Goal: Information Seeking & Learning: Check status

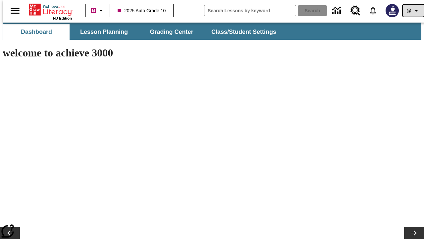
click at [412, 11] on icon "Profile/Settings" at bounding box center [416, 11] width 8 height 8
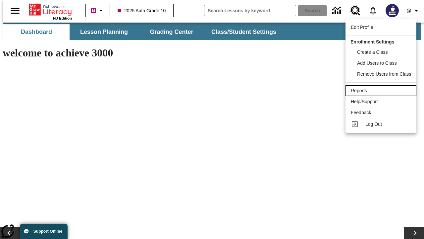
click at [382, 90] on div "Reports" at bounding box center [381, 90] width 60 height 7
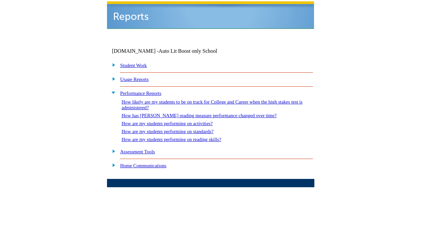
click at [178, 137] on link "How are my students performing on reading skills?" at bounding box center [172, 139] width 100 height 5
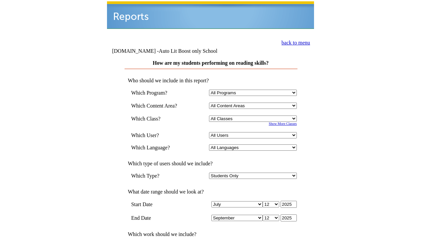
select select "4"
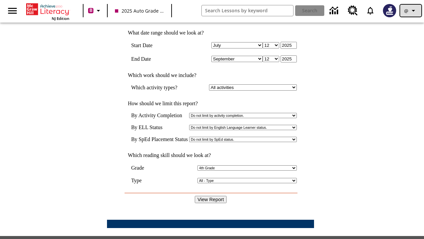
click at [411, 11] on icon "Profile/Settings" at bounding box center [414, 11] width 8 height 8
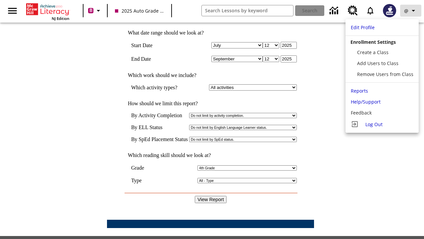
scroll to position [0, 0]
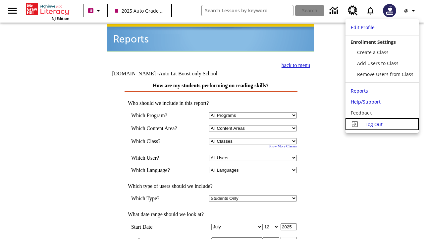
click at [382, 124] on span "Log Out" at bounding box center [373, 124] width 17 height 6
